Goal: Information Seeking & Learning: Check status

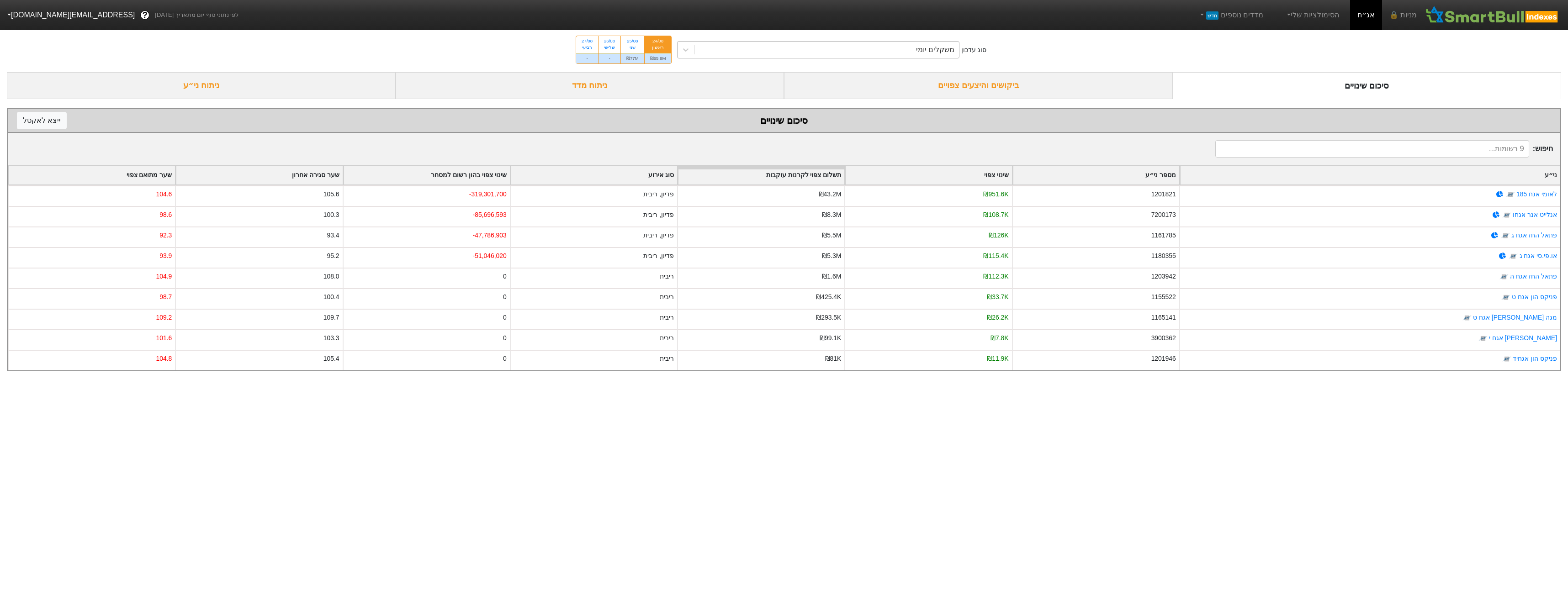
click at [800, 54] on div "משקלים יומי" at bounding box center [827, 49] width 265 height 16
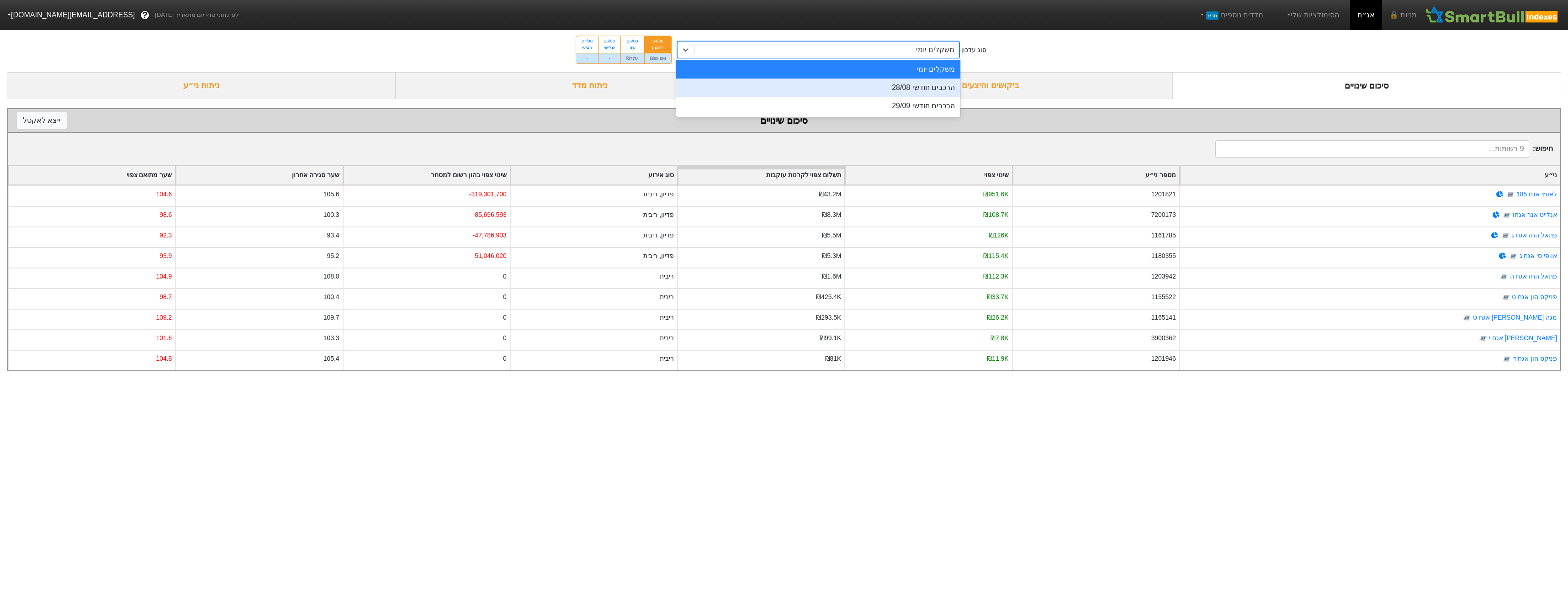
click at [847, 87] on div "הרכבים חודשי 28/08" at bounding box center [818, 88] width 284 height 18
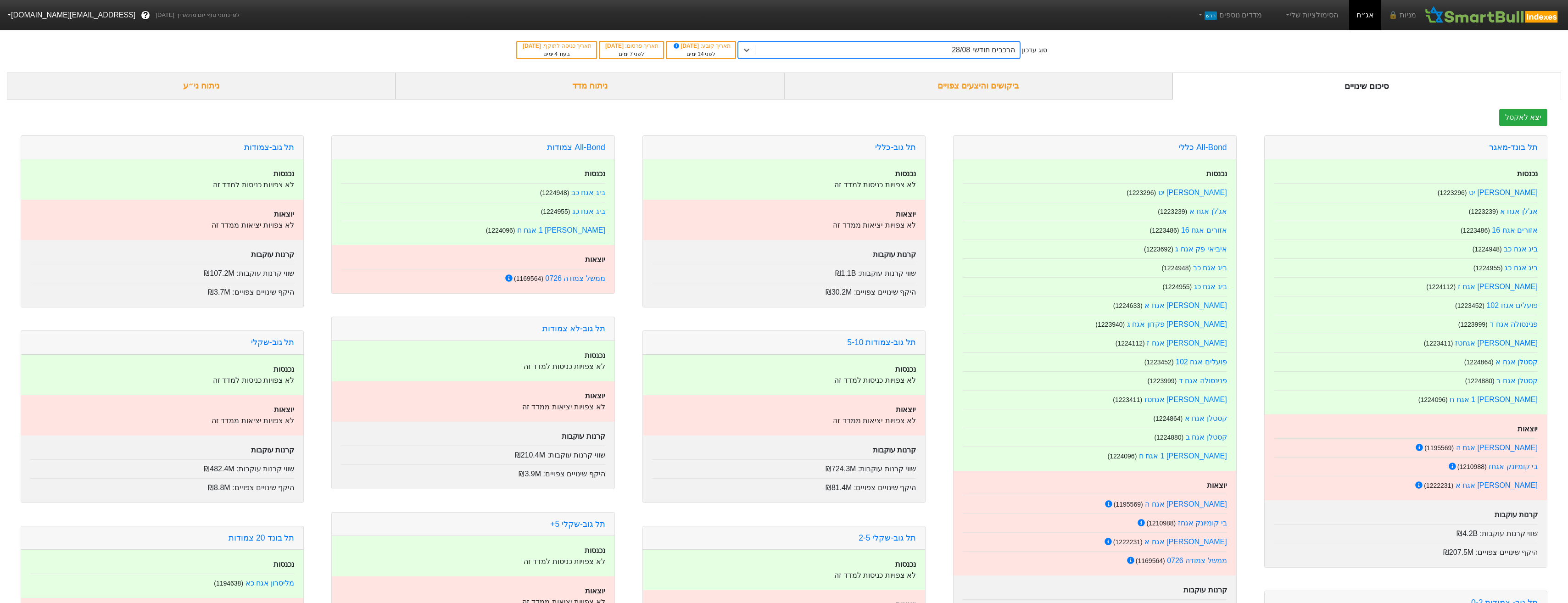
click at [918, 86] on div "ביקושים והיצעים צפויים" at bounding box center [979, 86] width 389 height 27
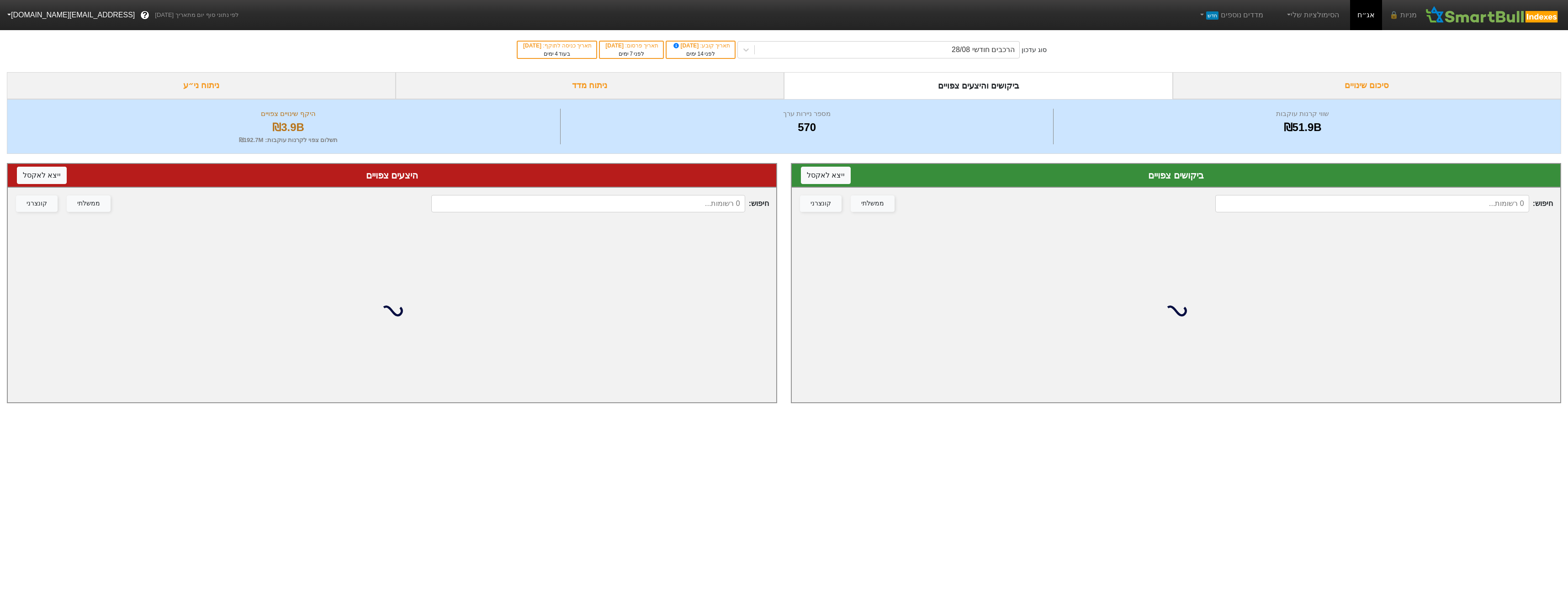
click at [625, 198] on input at bounding box center [588, 203] width 313 height 18
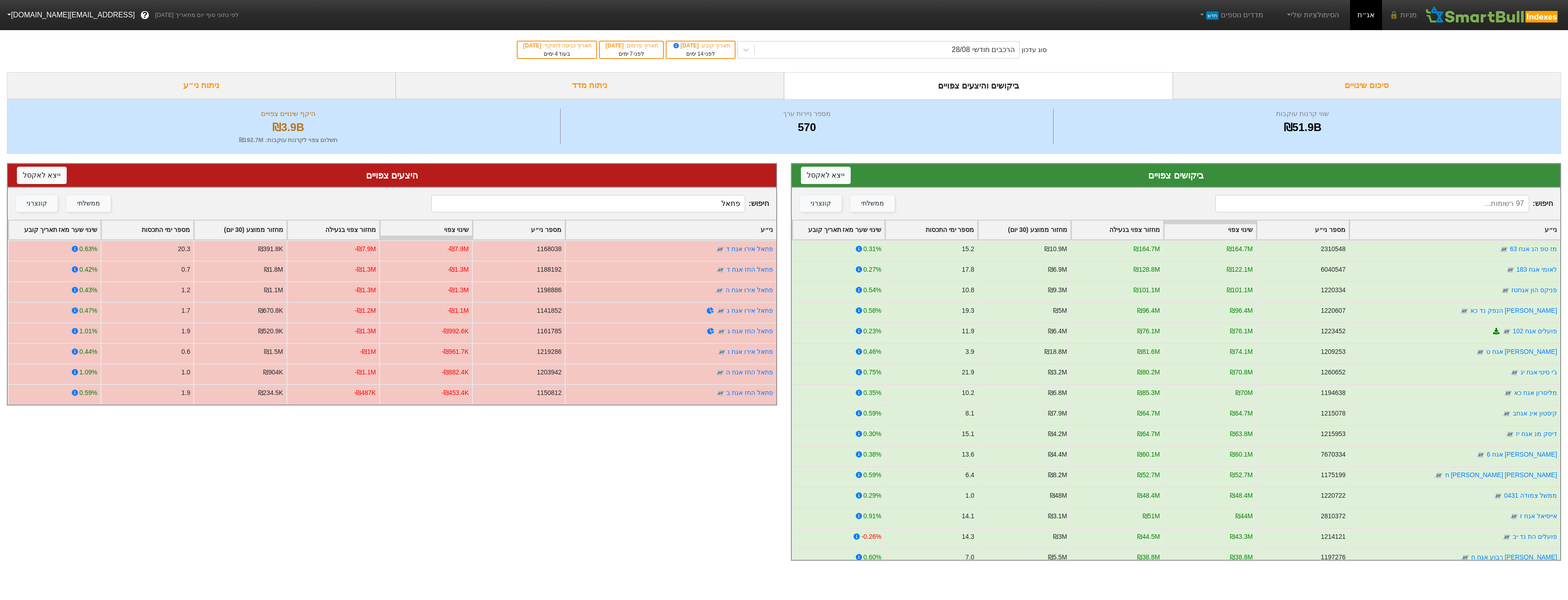
type input "פתאל"
click at [1338, 190] on div "חיפוש : ממשלתי קונצרני" at bounding box center [1176, 203] width 768 height 32
click at [699, 54] on div "לפני 14 ימים" at bounding box center [701, 54] width 59 height 9
click at [1337, 200] on input at bounding box center [1372, 203] width 313 height 18
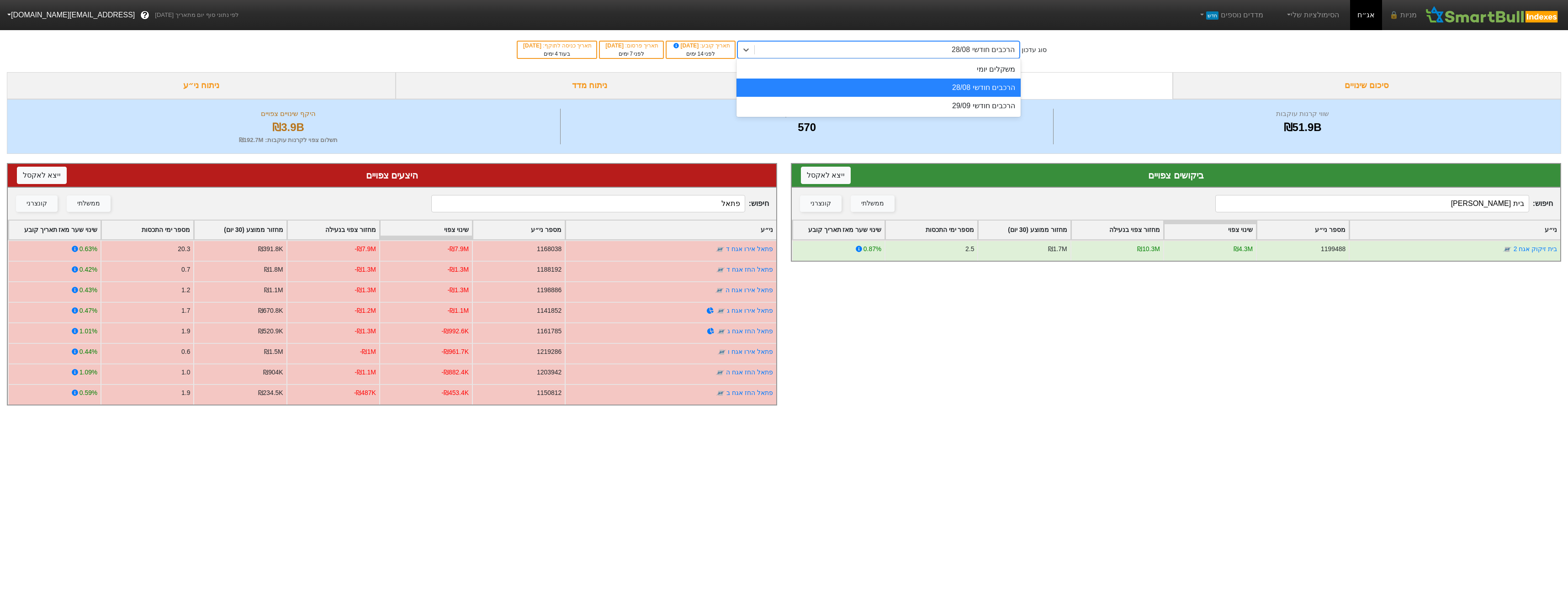
click at [840, 52] on div "הרכבים חודשי 28/08" at bounding box center [887, 49] width 265 height 16
click at [875, 72] on div "משקלים יומי" at bounding box center [878, 69] width 284 height 18
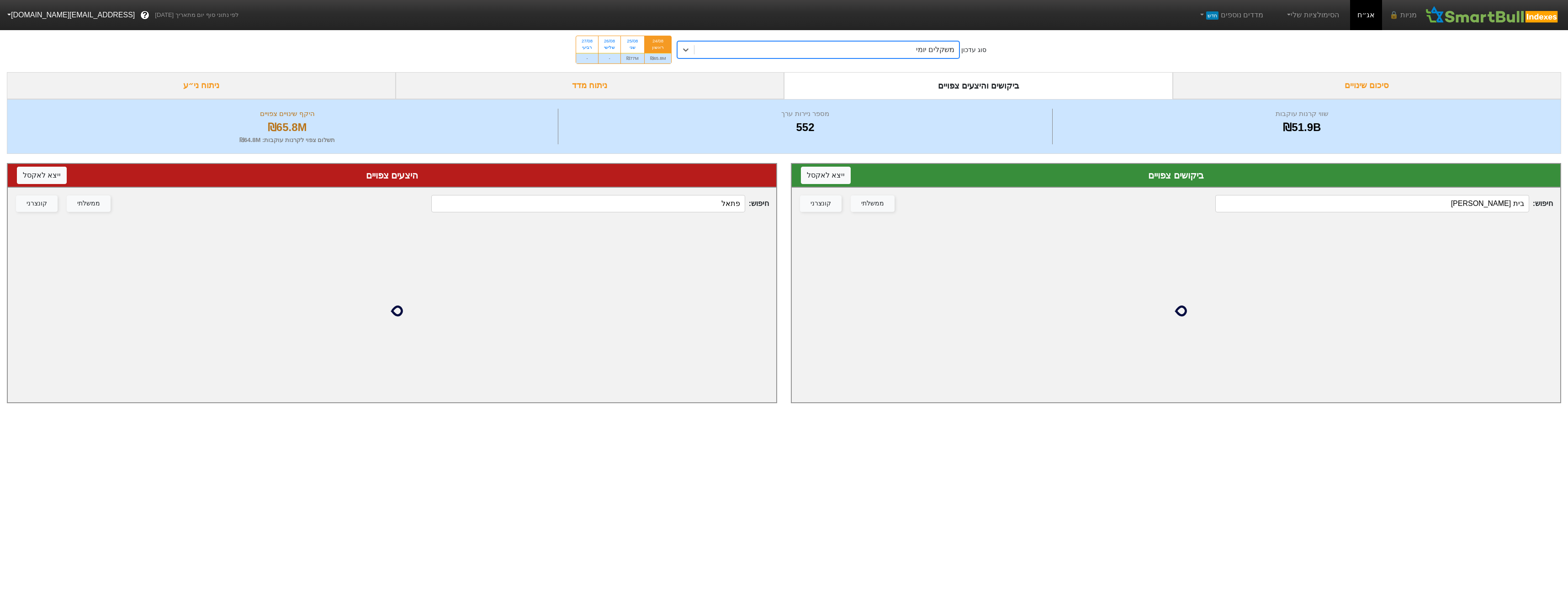
click at [1381, 204] on input "בית [PERSON_NAME]" at bounding box center [1372, 203] width 313 height 18
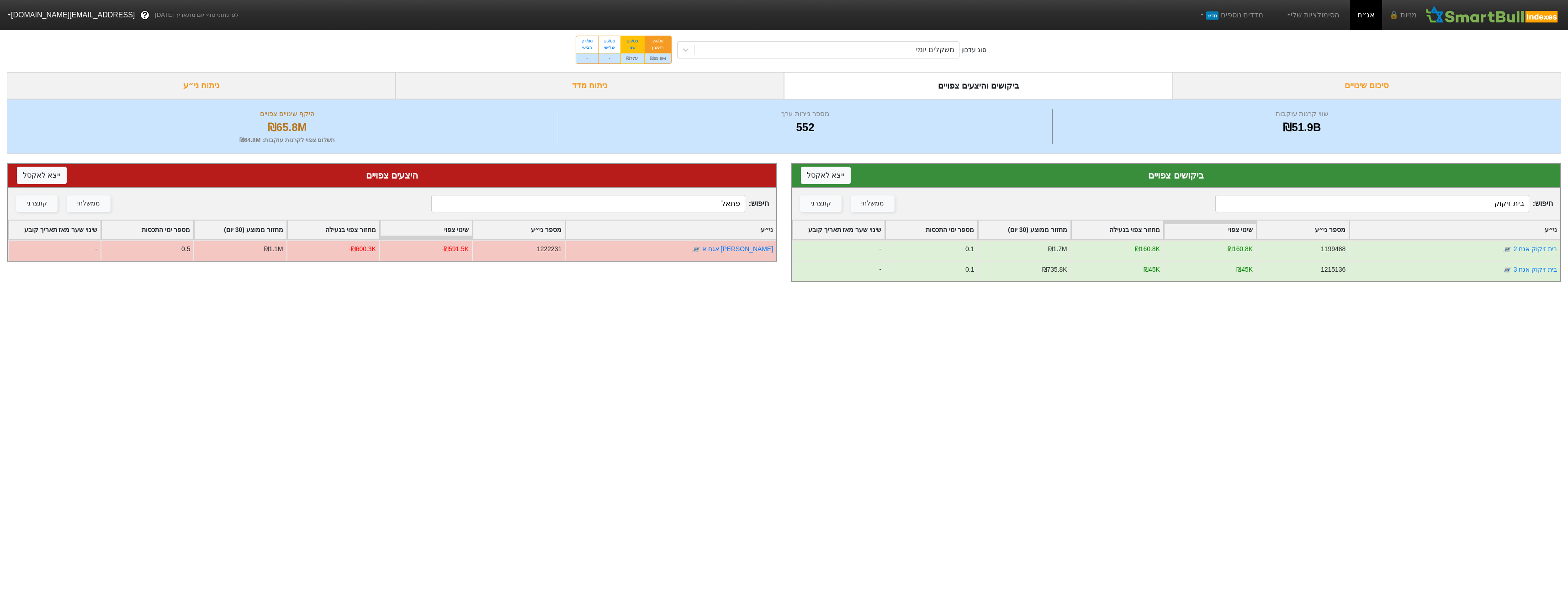
type input "בית זיקוק"
click at [622, 54] on div "₪77M" at bounding box center [632, 58] width 23 height 10
click at [626, 42] on input "25/08 שני ₪77M" at bounding box center [629, 39] width 6 height 6
radio input "true"
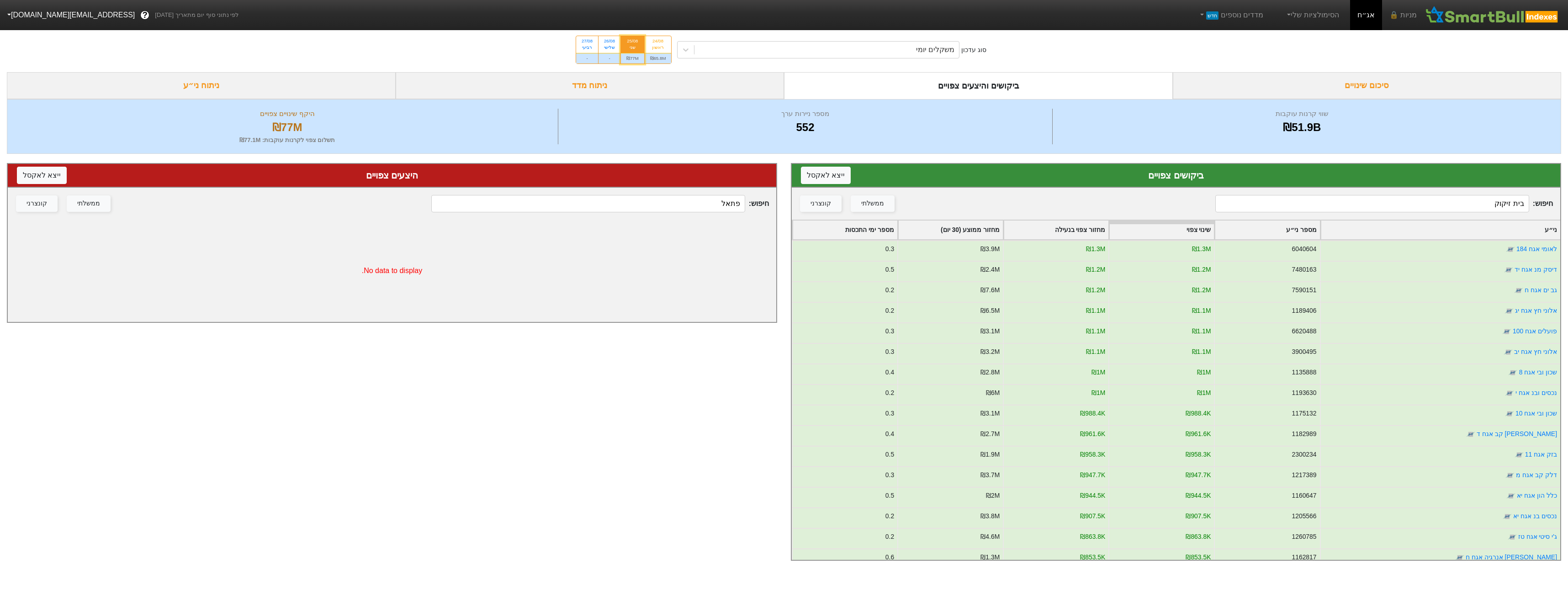
click at [1466, 203] on input "בית זיקוק" at bounding box center [1372, 203] width 313 height 18
type input "בית זיקוק"
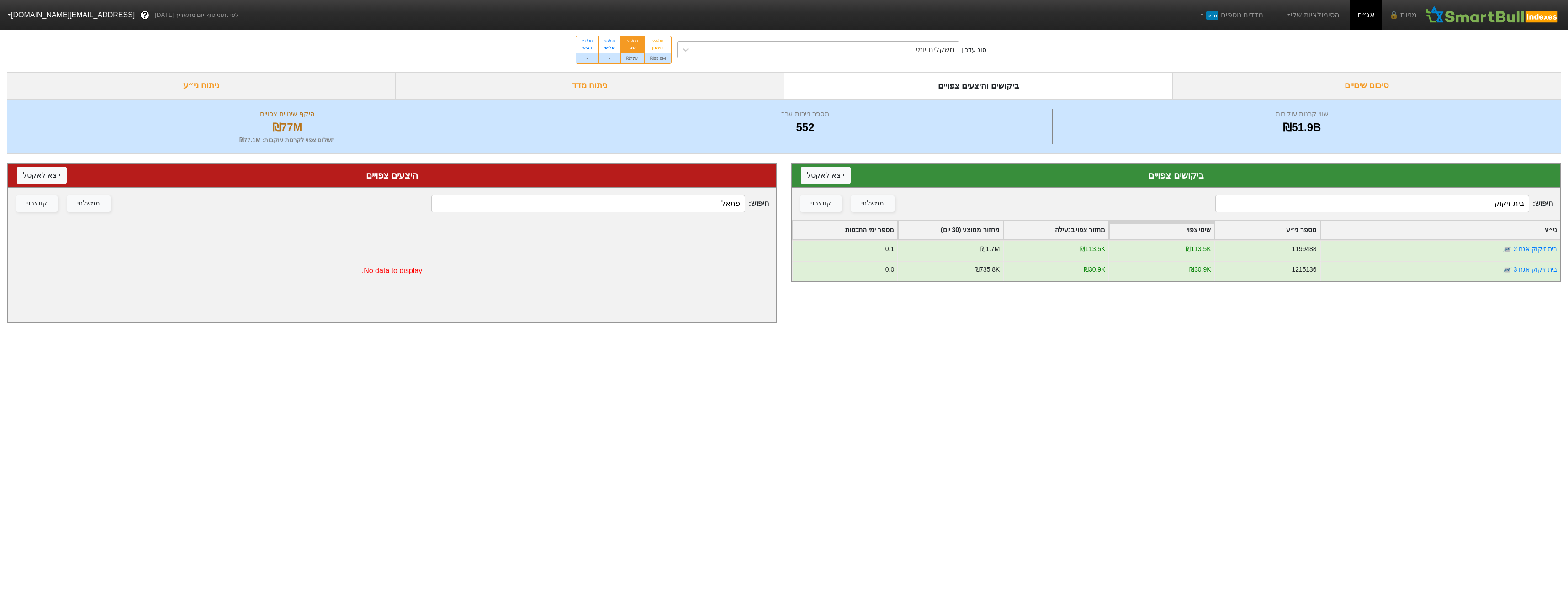
click at [836, 52] on div "משקלים יומי" at bounding box center [827, 49] width 265 height 16
click at [649, 52] on div "24/08 ראשון" at bounding box center [658, 44] width 27 height 16
click at [652, 42] on input "24/08 ראשון ₪65.8M" at bounding box center [655, 39] width 6 height 6
radio input "true"
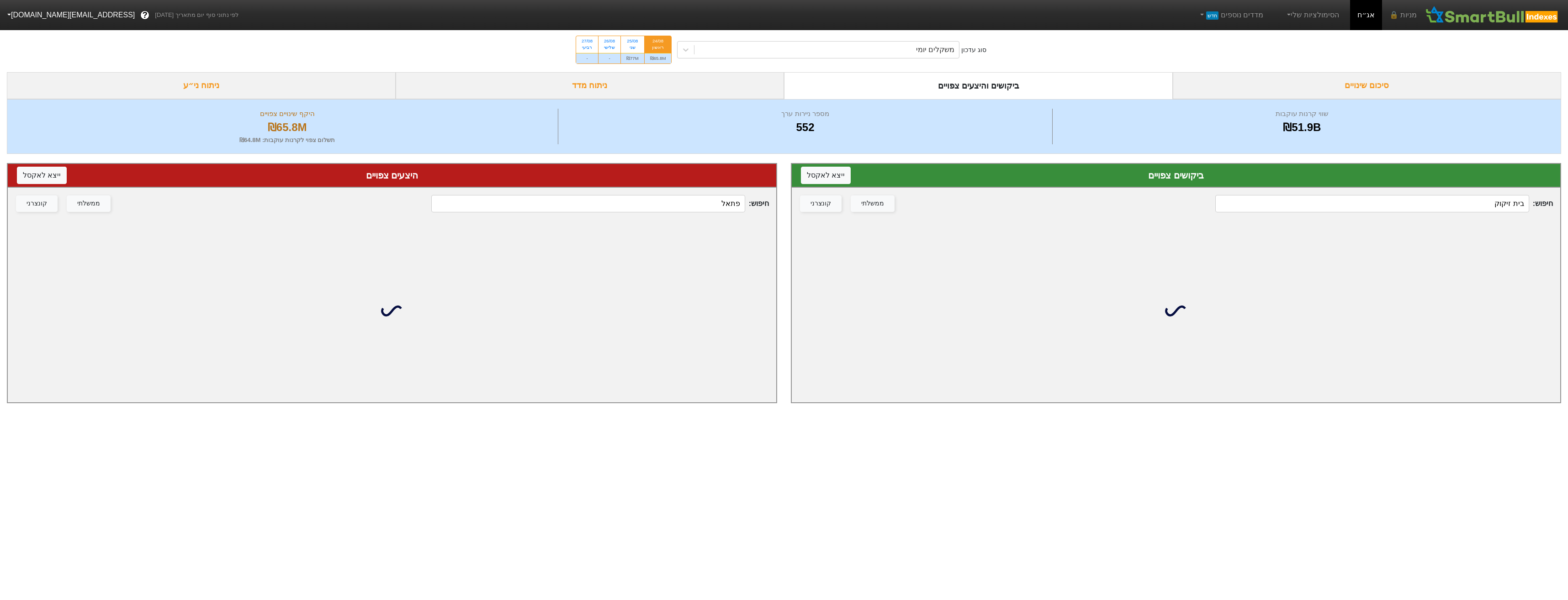
drag, startPoint x: 1420, startPoint y: 188, endPoint x: 1419, endPoint y: 194, distance: 6.1
click at [1419, 190] on div "חיפוש : בית זיקוק ממשלתי קונצרני" at bounding box center [1176, 203] width 768 height 32
click at [1422, 207] on input "בית זיקוק" at bounding box center [1372, 203] width 313 height 18
click at [1423, 207] on input "בית זיקוק" at bounding box center [1372, 203] width 313 height 18
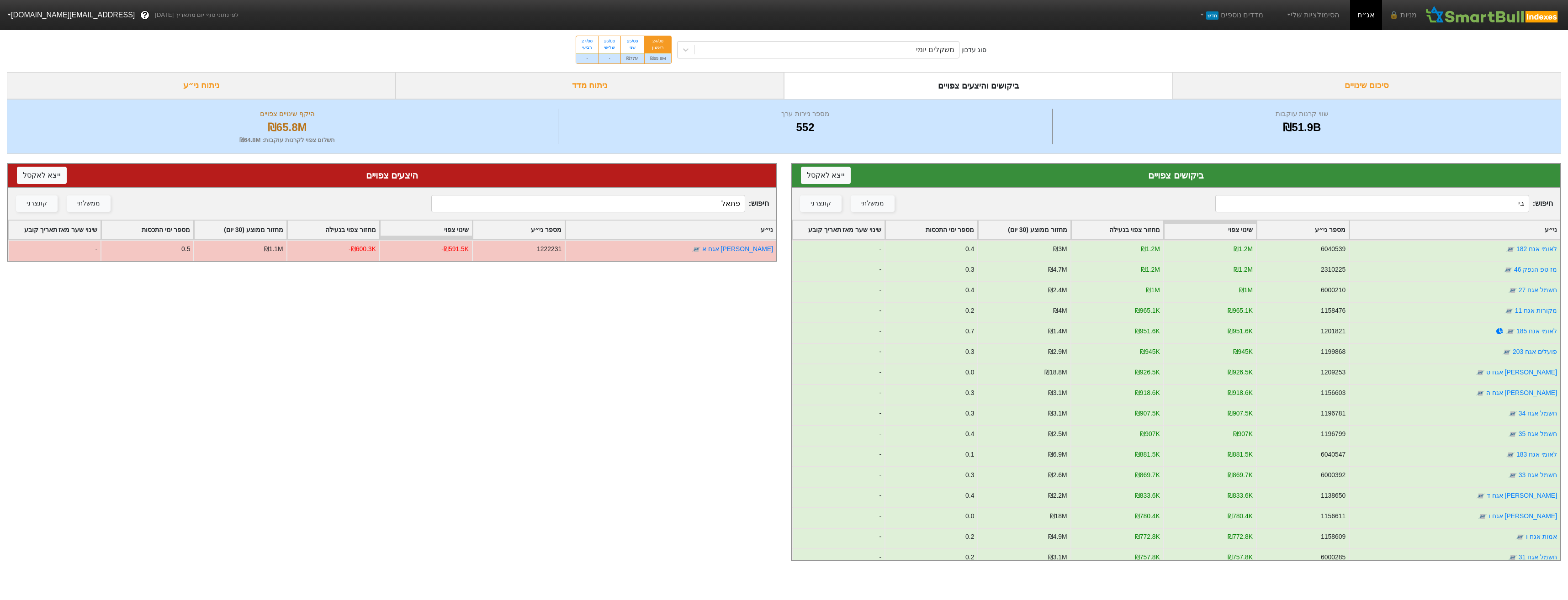
type input "ב"
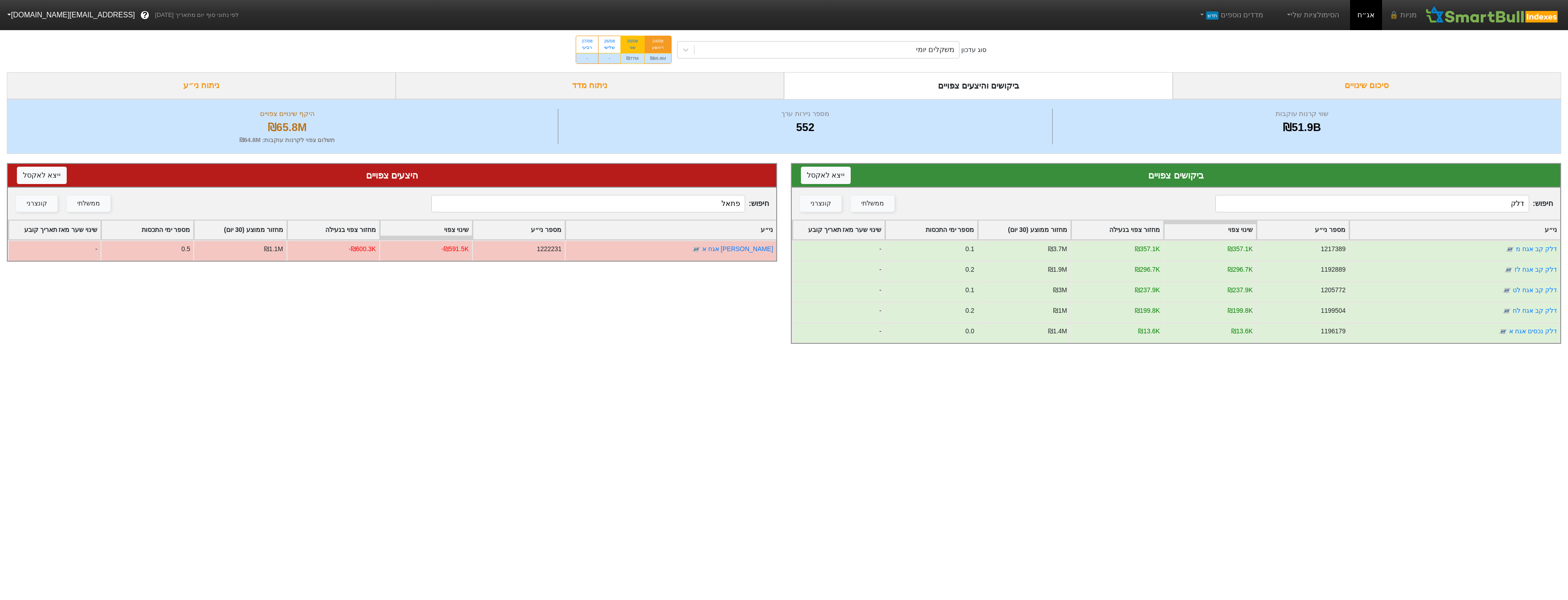
type input "דלק"
click at [635, 63] on div "₪77M" at bounding box center [632, 58] width 23 height 10
click at [632, 42] on input "25/08 שני ₪77M" at bounding box center [629, 39] width 6 height 6
radio input "true"
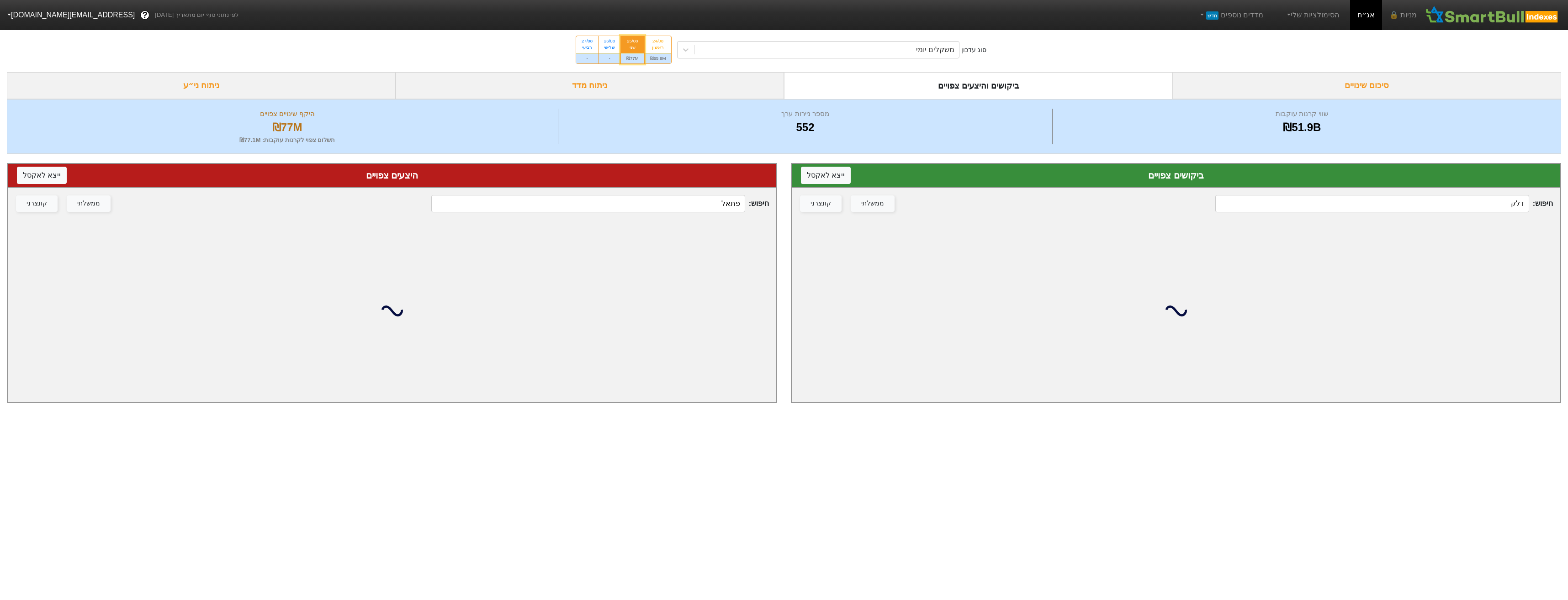
click at [1474, 199] on input "דלק" at bounding box center [1372, 203] width 313 height 18
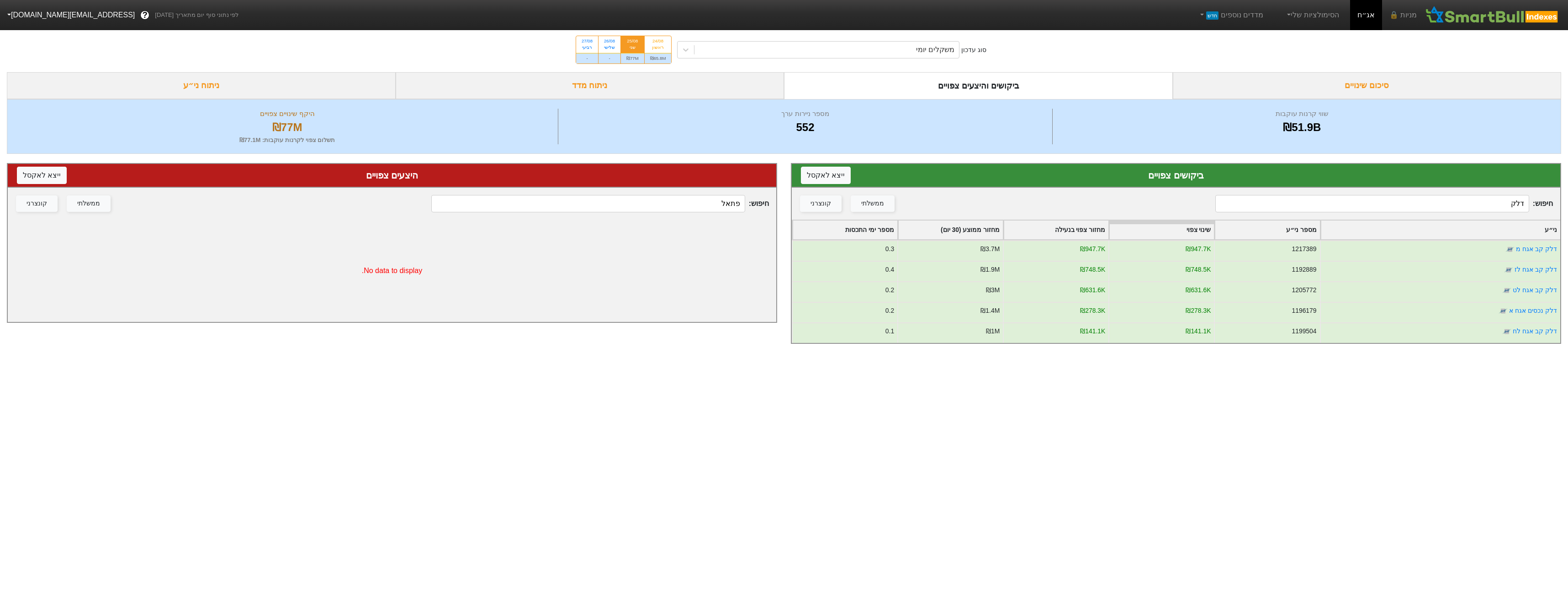
type input "דלק"
